Goal: Find specific page/section: Find specific page/section

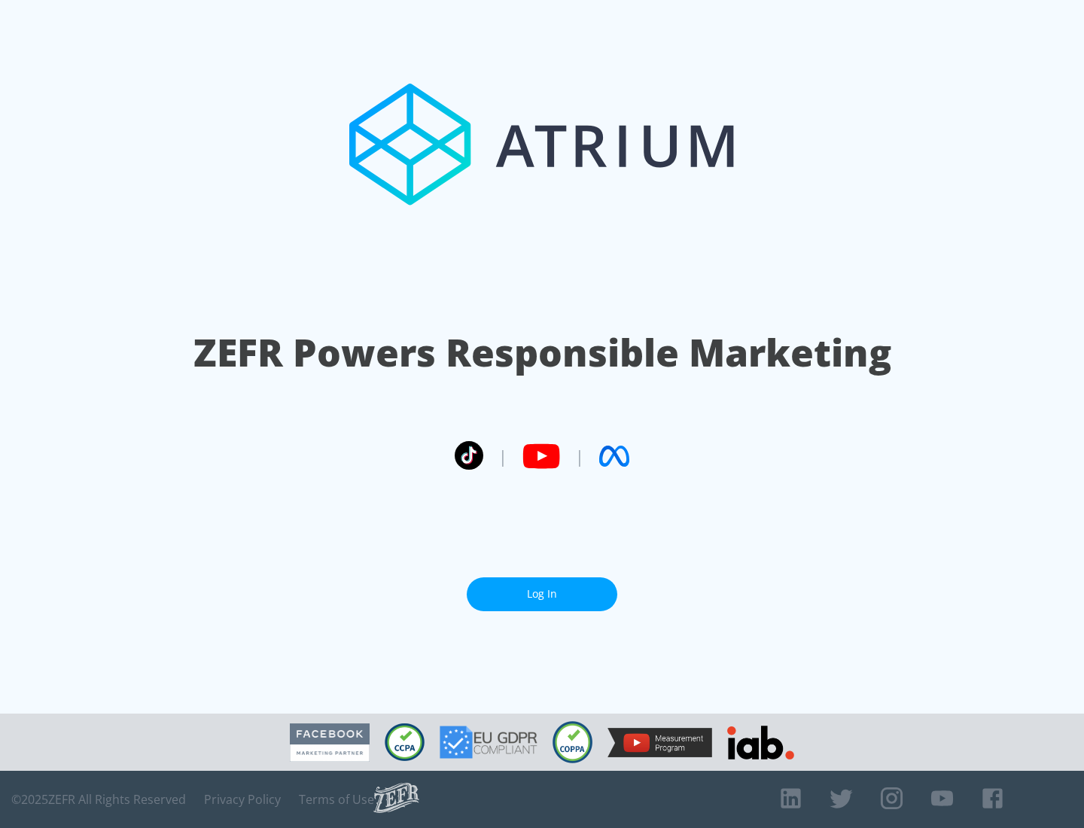
click at [542, 588] on link "Log In" at bounding box center [542, 594] width 151 height 34
